Goal: Task Accomplishment & Management: Complete application form

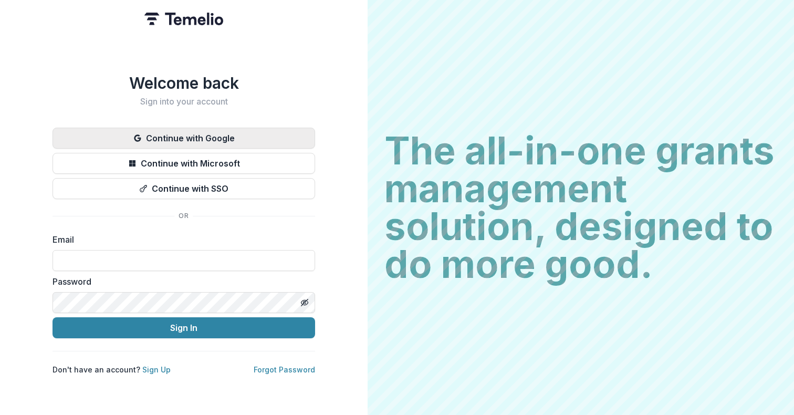
click at [233, 136] on button "Continue with Google" at bounding box center [184, 138] width 263 height 21
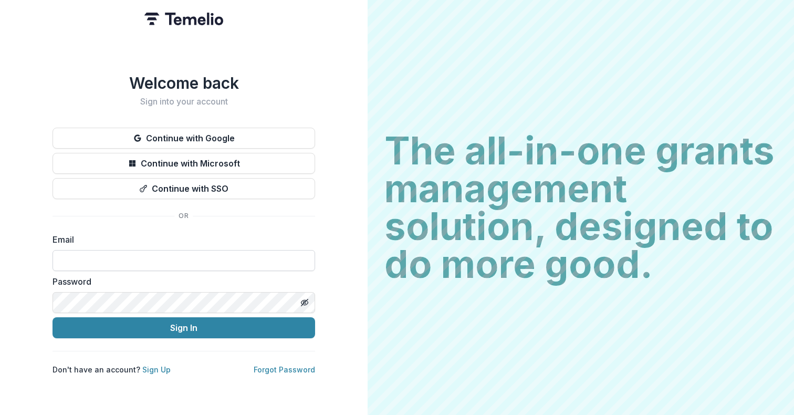
click at [95, 254] on input at bounding box center [184, 260] width 263 height 21
type input "**********"
click at [53, 317] on button "Sign In" at bounding box center [184, 327] width 263 height 21
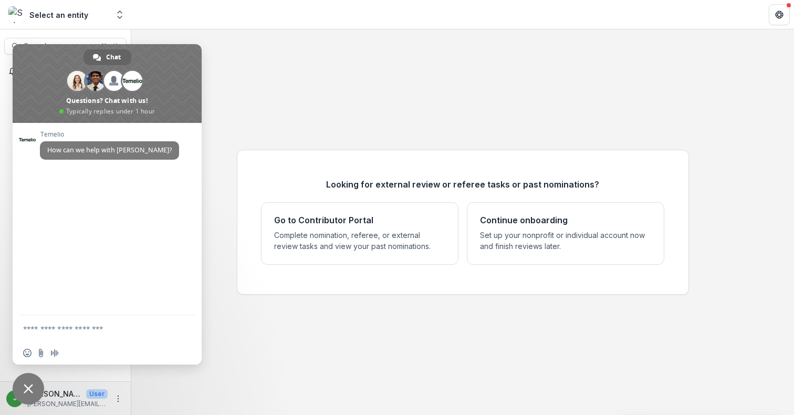
click at [23, 381] on span "Close chat" at bounding box center [29, 389] width 32 height 32
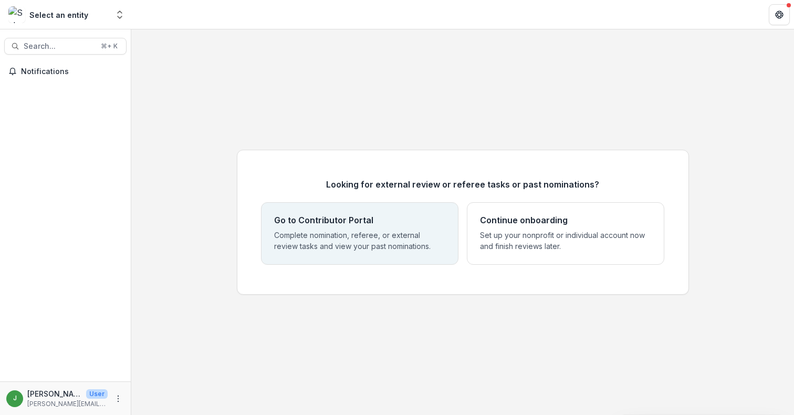
click at [341, 231] on p "Complete nomination, referee, or external review tasks and view your past nomin…" at bounding box center [359, 240] width 171 height 22
